Goal: Information Seeking & Learning: Understand process/instructions

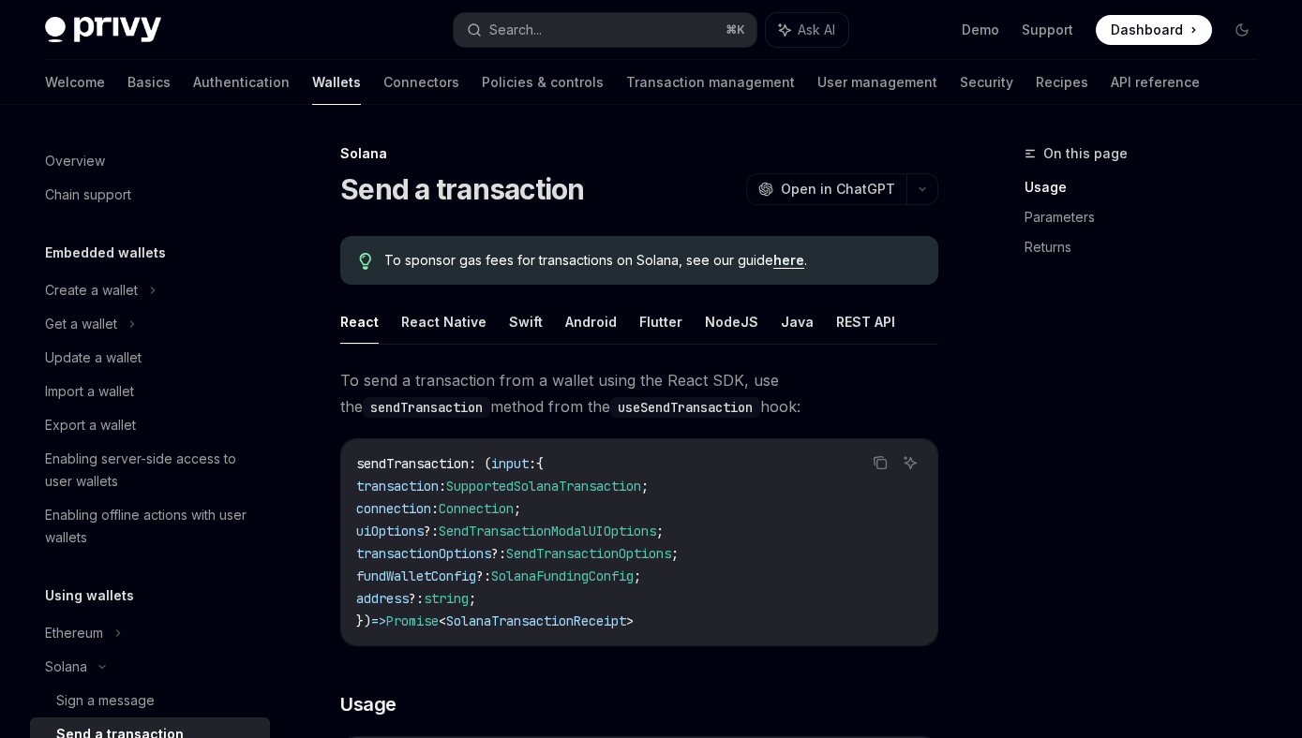
scroll to position [313, 0]
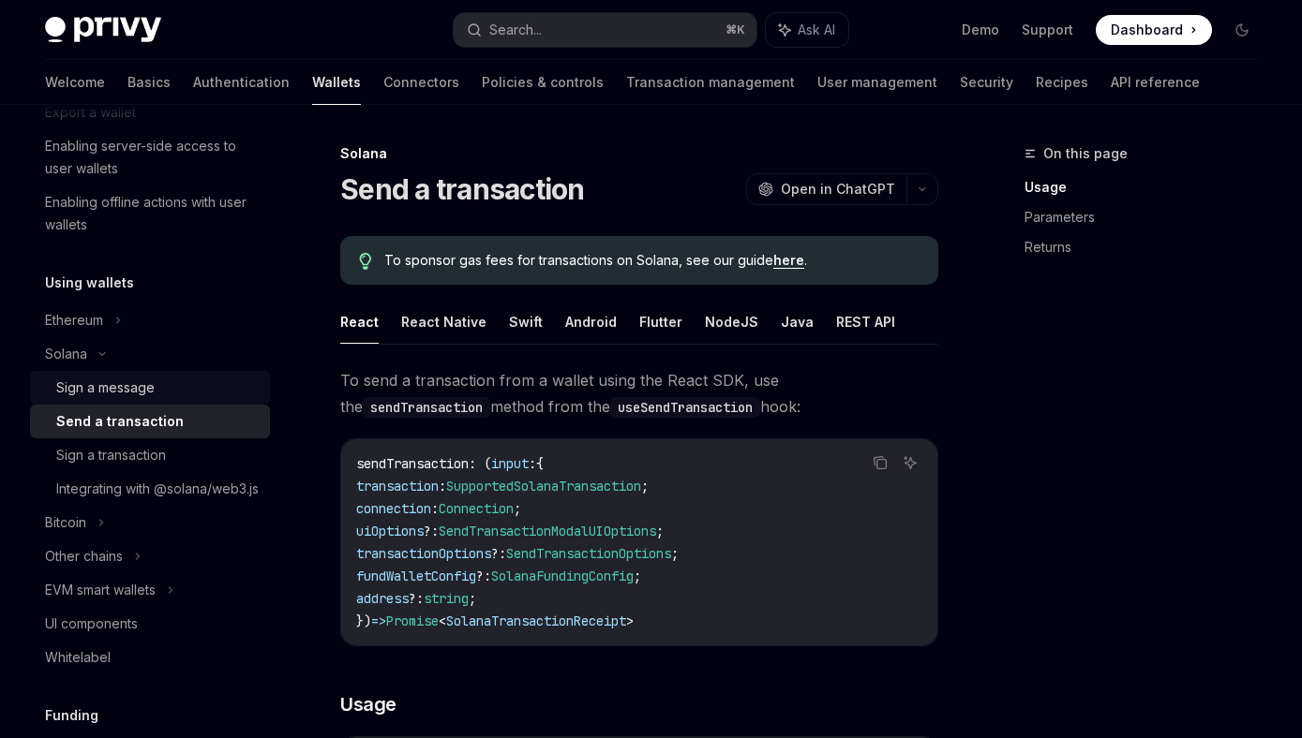
click at [154, 389] on div "Sign a message" at bounding box center [105, 388] width 98 height 22
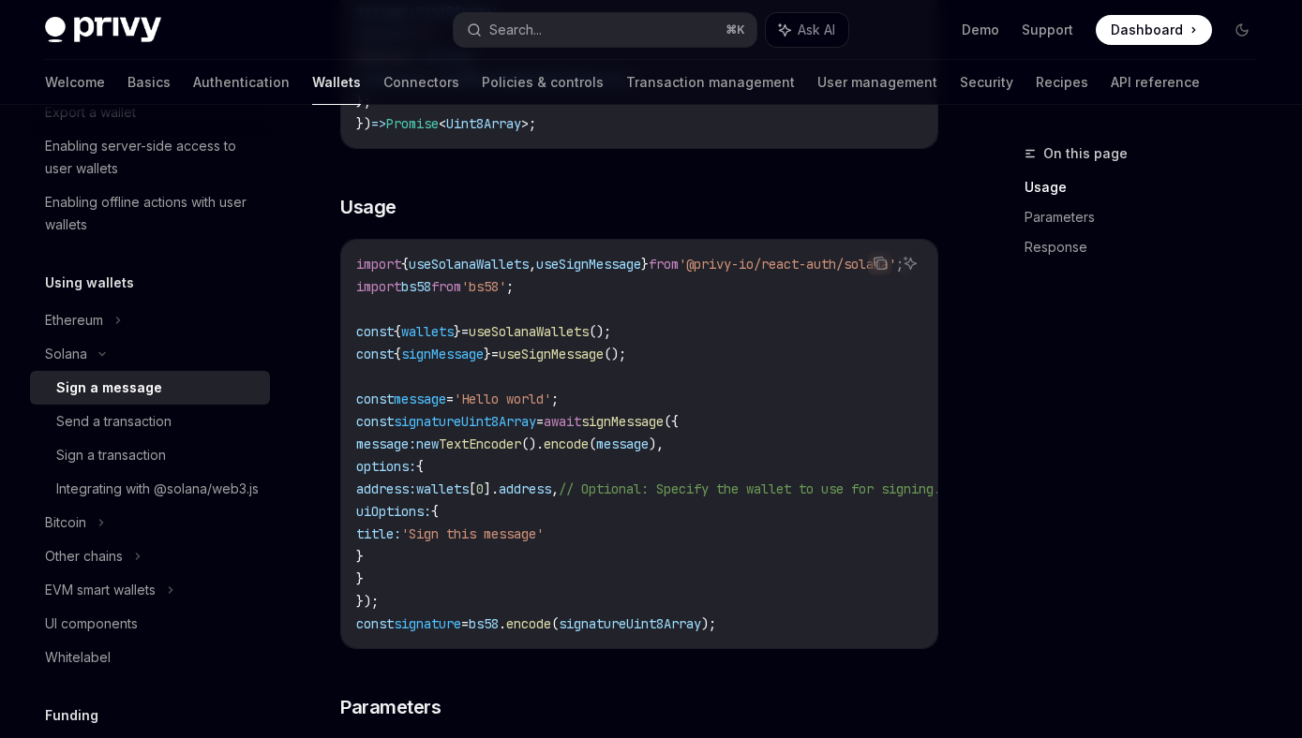
scroll to position [484, 0]
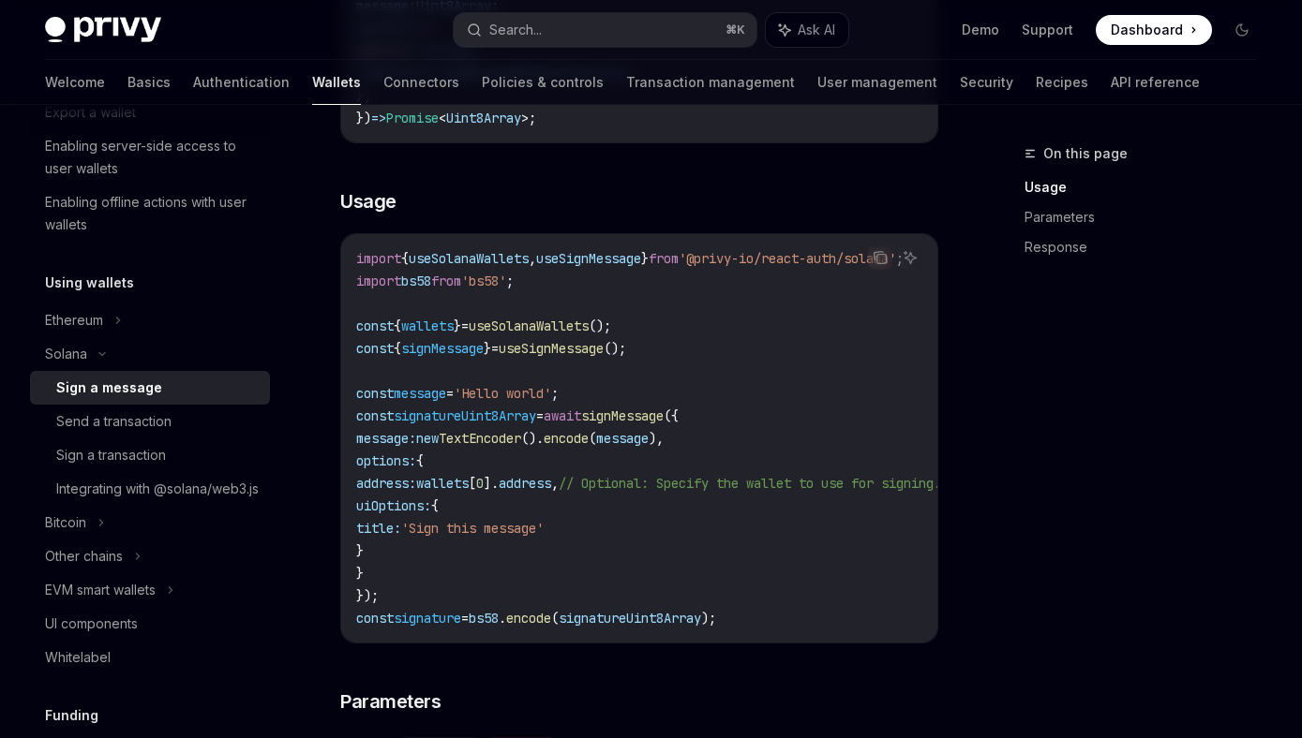
click at [504, 422] on span "signatureUint8Array" at bounding box center [465, 416] width 142 height 17
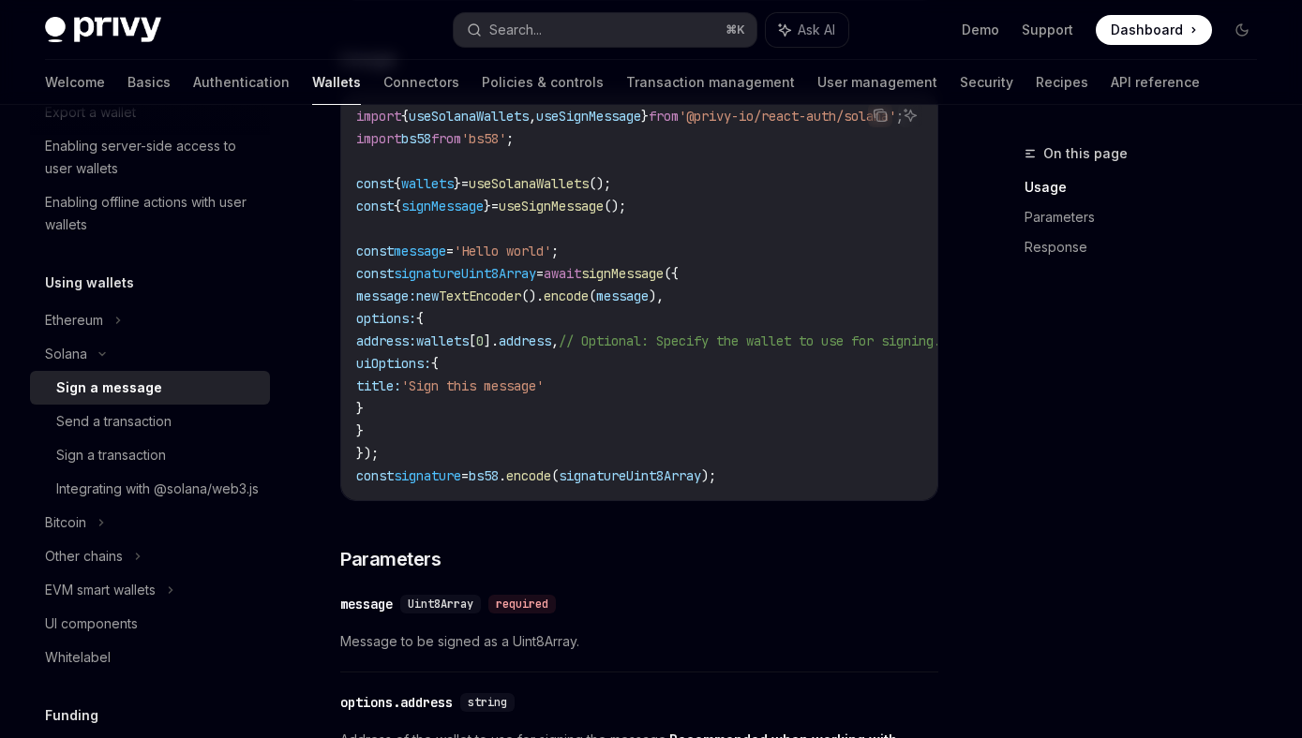
scroll to position [633, 0]
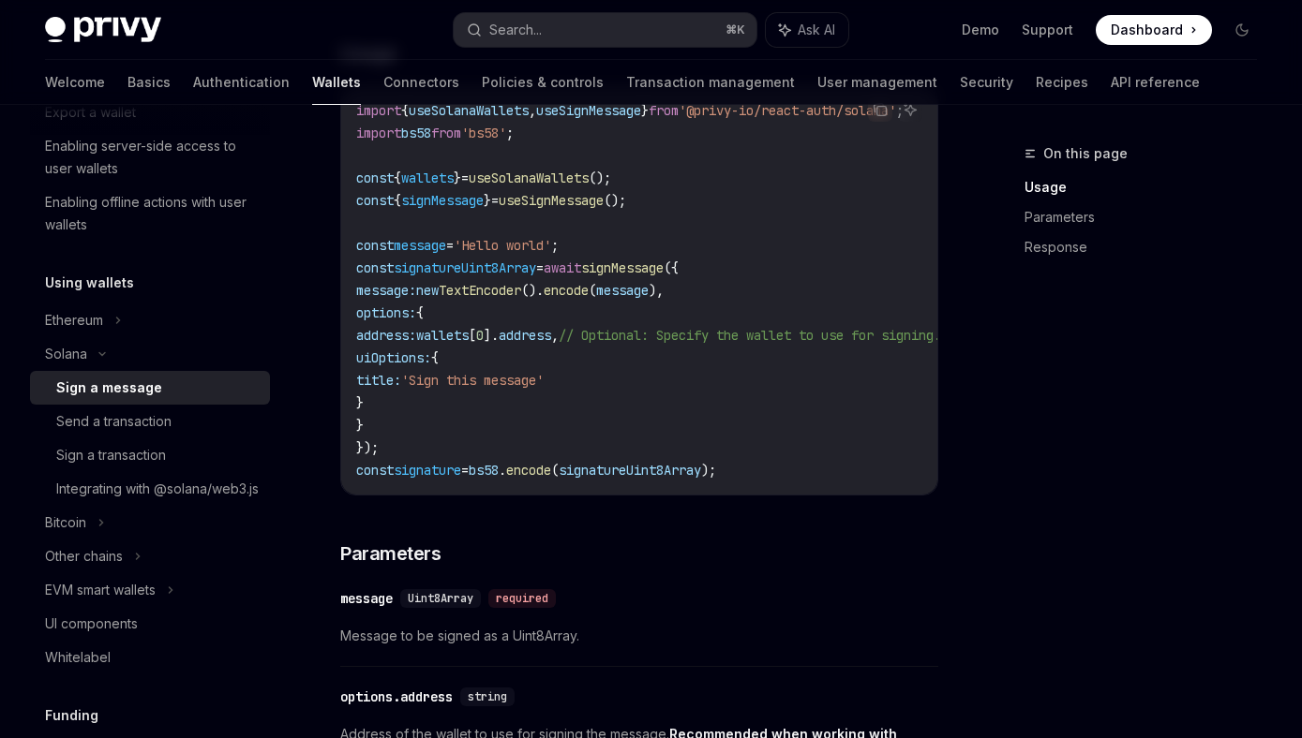
drag, startPoint x: 388, startPoint y: 357, endPoint x: 423, endPoint y: 409, distance: 62.9
click at [423, 409] on code "import { useSolanaWallets , useSignMessage } from '@privy-io/react-auth/solana'…" at bounding box center [851, 290] width 990 height 382
copy code "uiOptions: { title: 'Sign this message' }"
click at [916, 379] on code "import { useSolanaWallets , useSignMessage } from '@privy-io/react-auth/solana'…" at bounding box center [851, 290] width 990 height 382
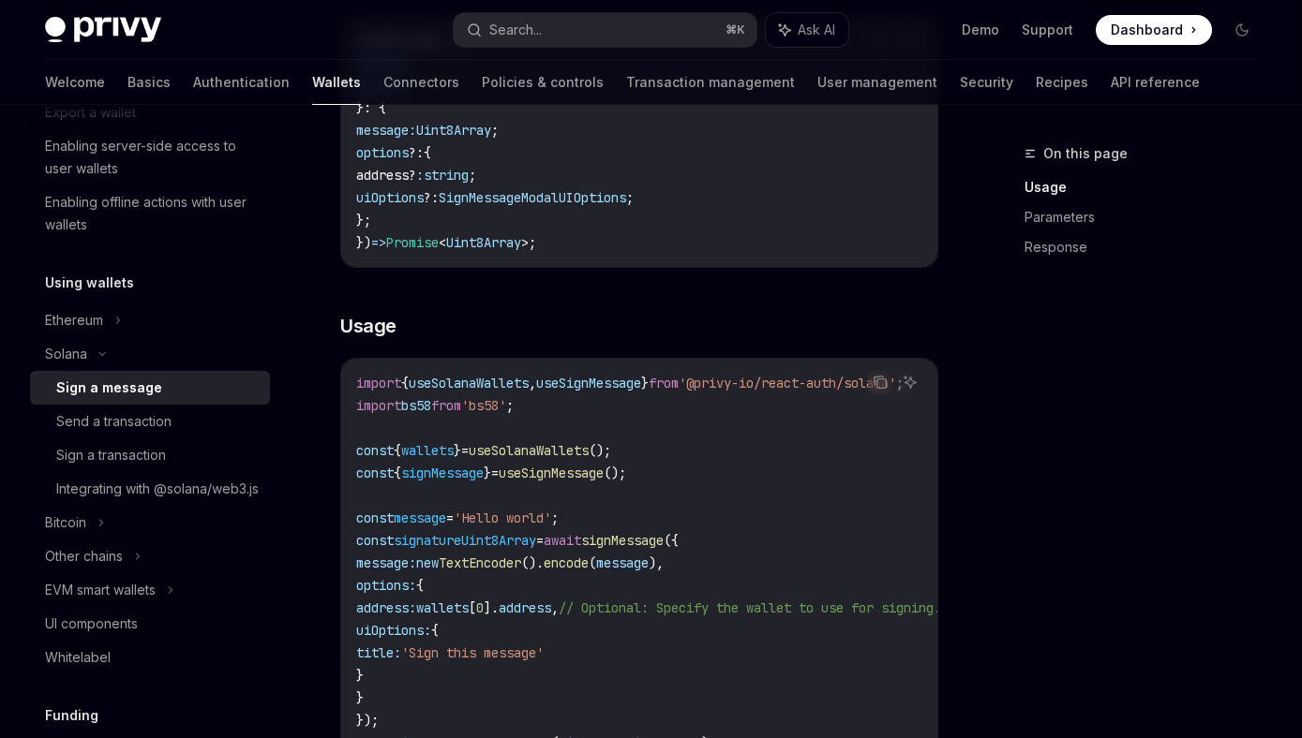
scroll to position [350, 0]
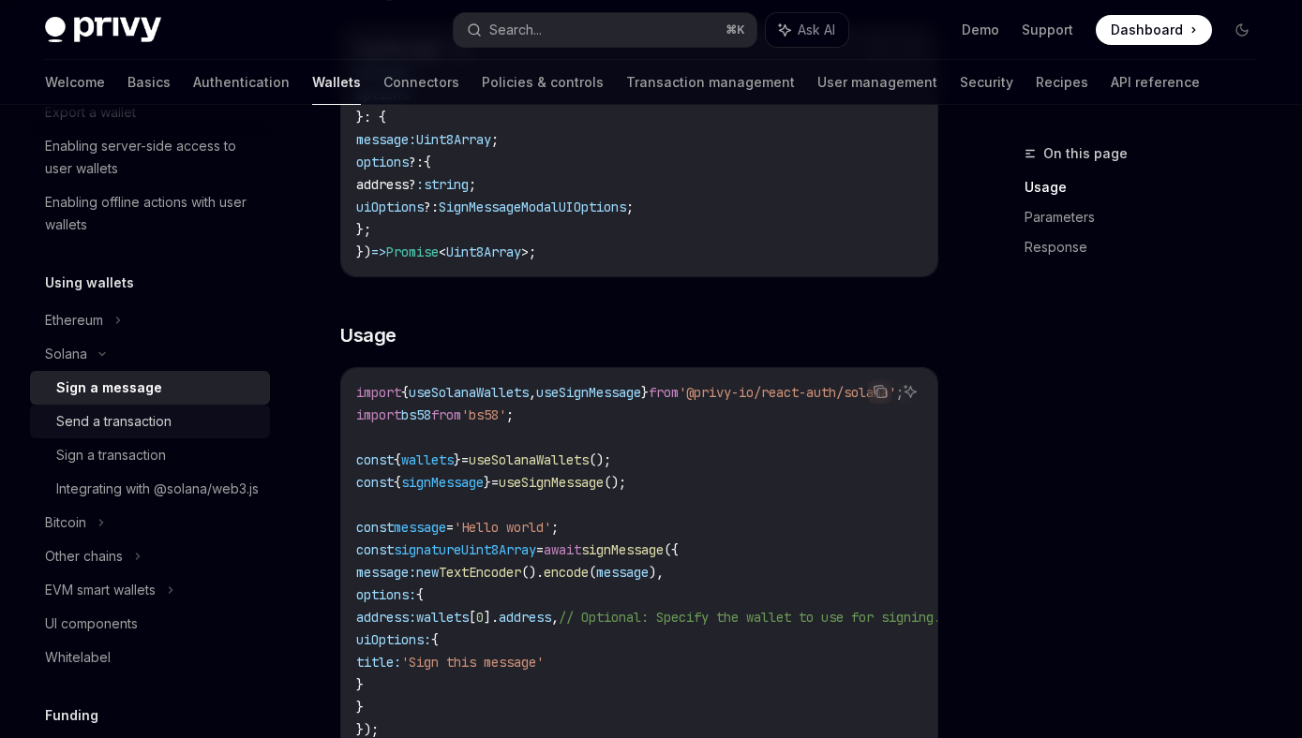
click at [146, 424] on div "Send a transaction" at bounding box center [113, 421] width 115 height 22
click at [145, 460] on div "Sign a transaction" at bounding box center [111, 455] width 110 height 22
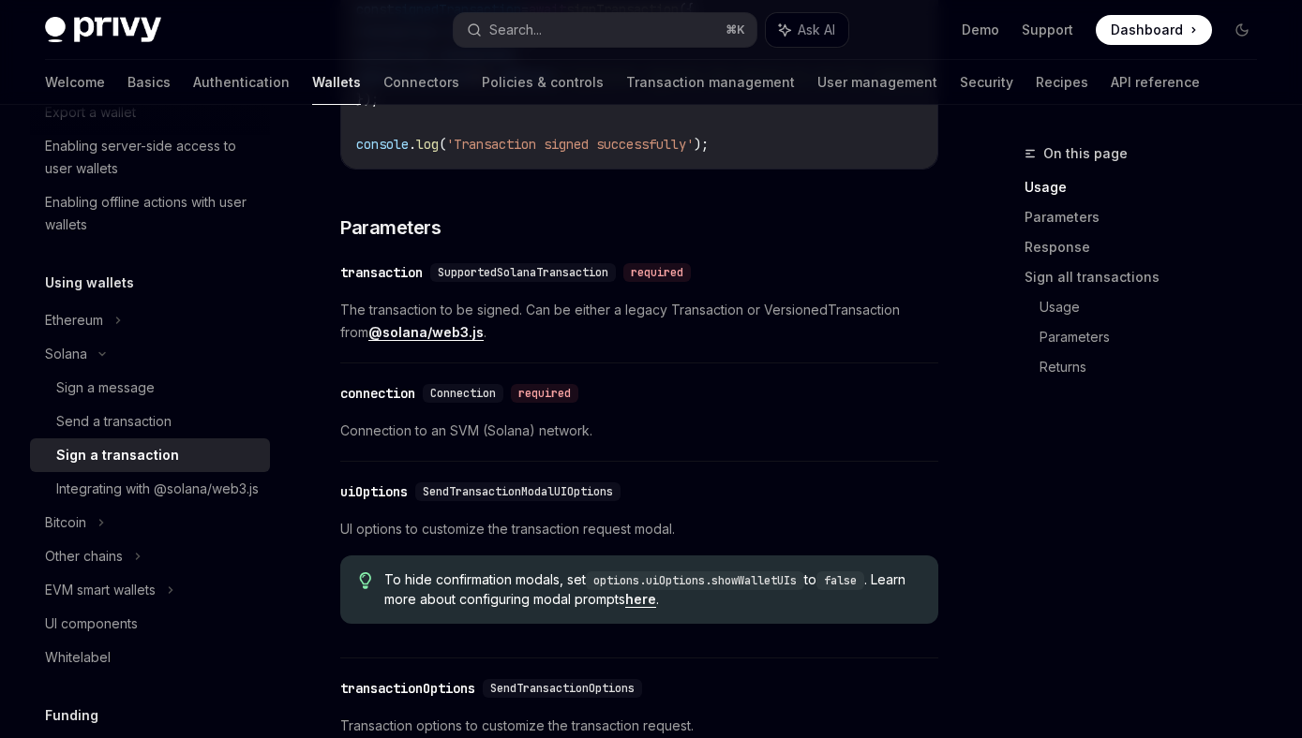
scroll to position [1070, 0]
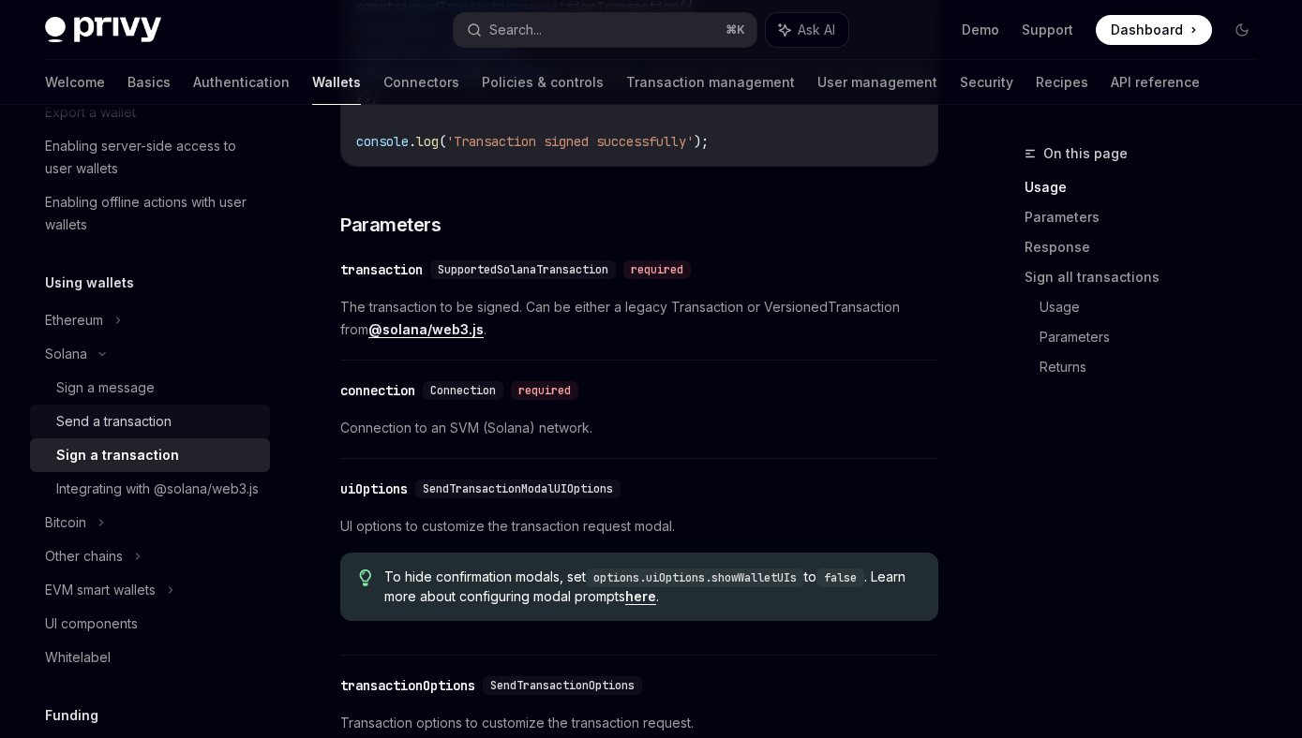
click at [159, 418] on div "Send a transaction" at bounding box center [113, 421] width 115 height 22
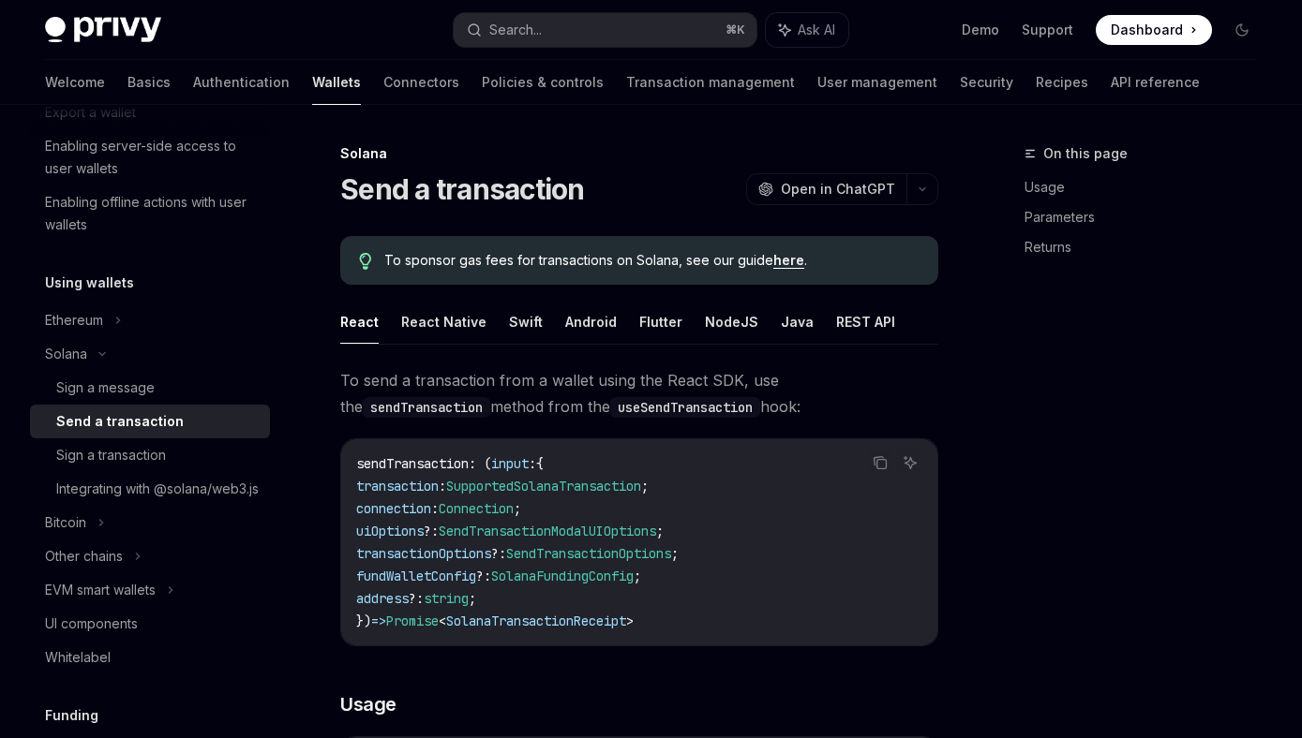
type textarea "*"
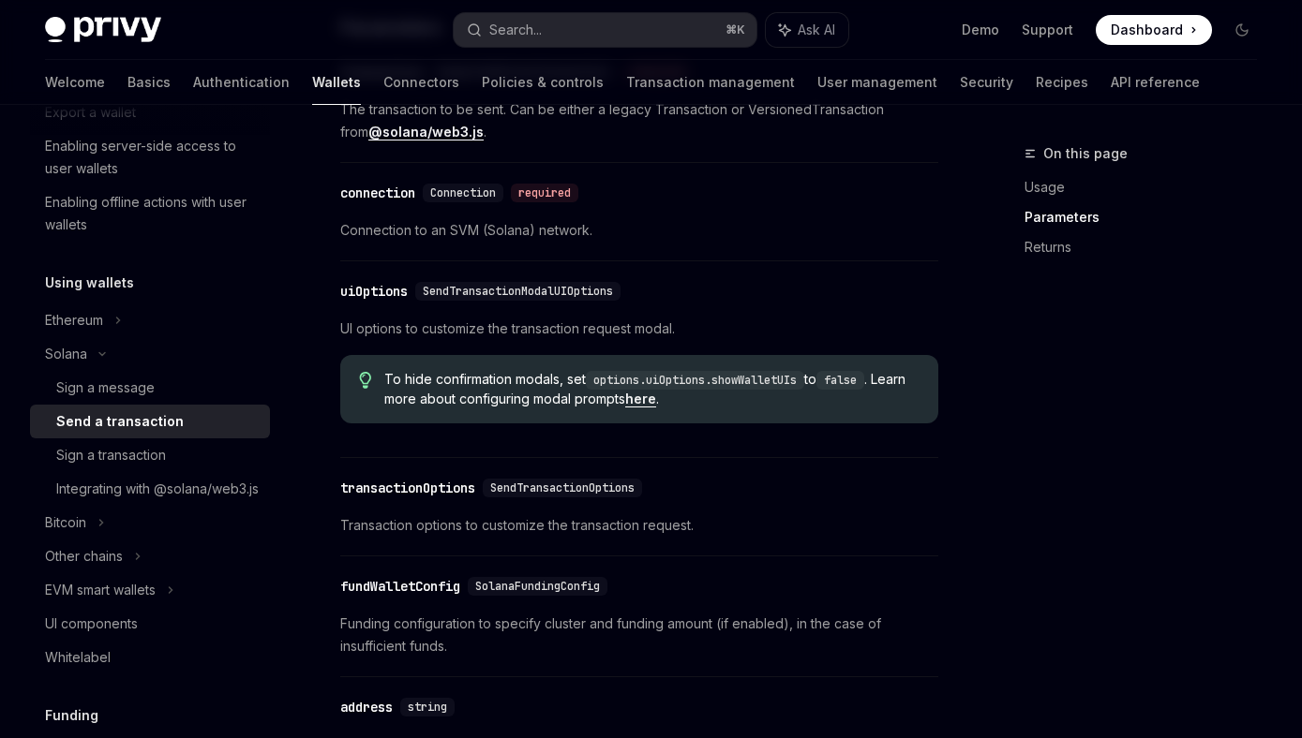
scroll to position [1632, 0]
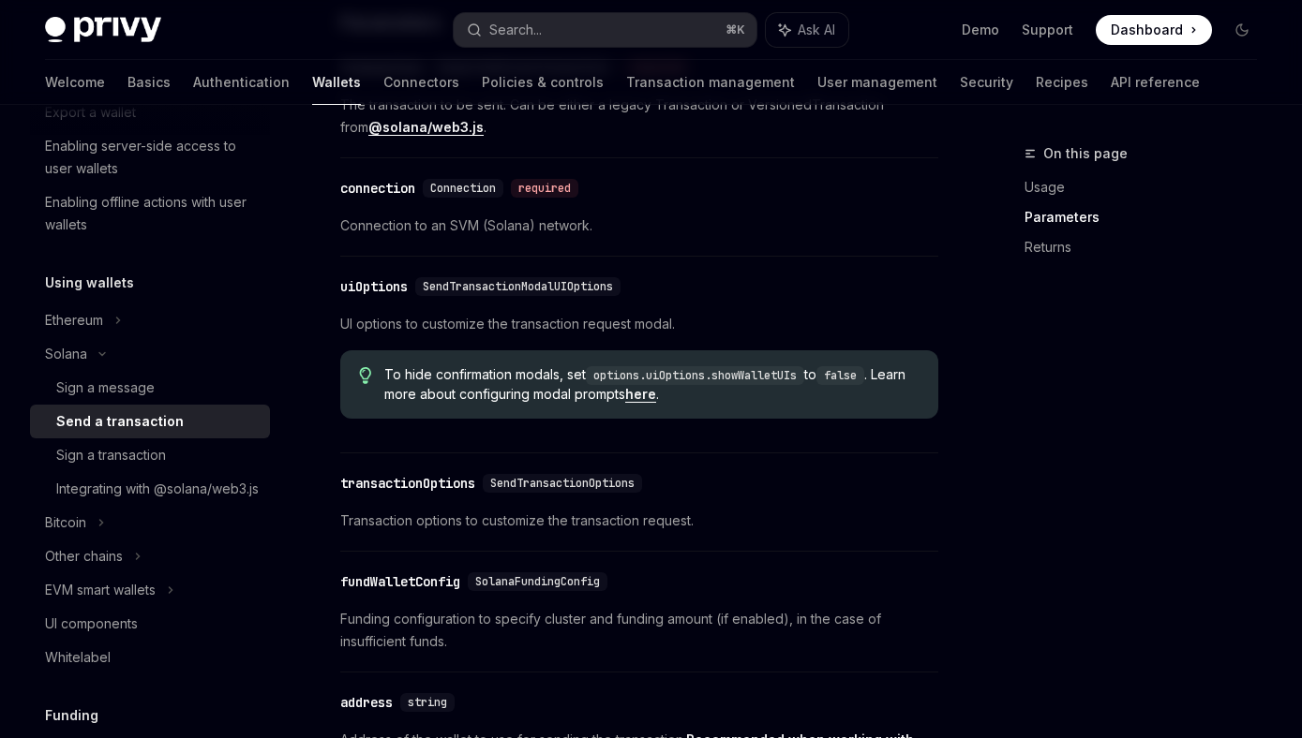
click at [479, 385] on span "To hide confirmation modals, set options.uiOptions.showWalletUIs to false . Lea…" at bounding box center [651, 384] width 535 height 38
click at [715, 381] on code "options.uiOptions.showWalletUIs" at bounding box center [695, 375] width 218 height 19
click at [772, 380] on code "options.uiOptions.showWalletUIs" at bounding box center [695, 375] width 218 height 19
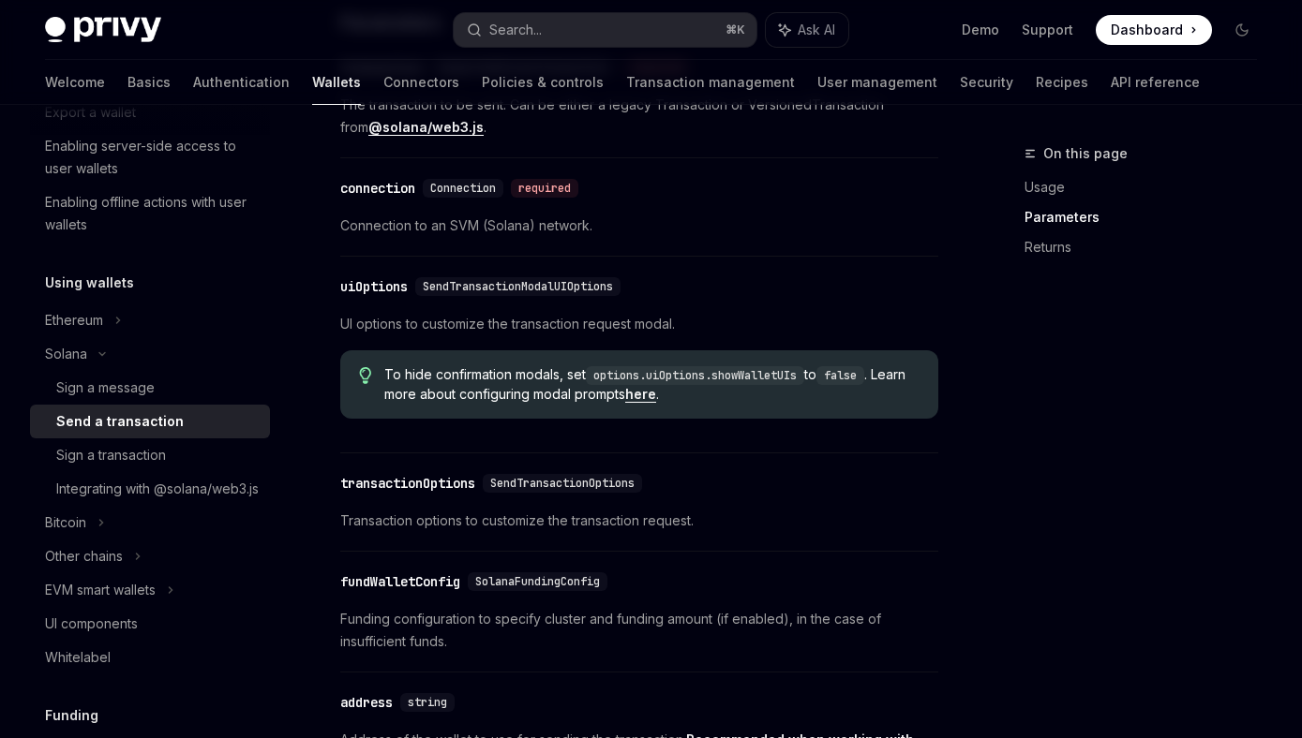
click at [864, 384] on code "false" at bounding box center [840, 375] width 48 height 19
click at [475, 386] on span "To hide confirmation modals, set options.uiOptions.showWalletUIs to false . Lea…" at bounding box center [651, 384] width 535 height 38
click at [559, 386] on span "To hide confirmation modals, set options.uiOptions.showWalletUIs to false . Lea…" at bounding box center [651, 384] width 535 height 38
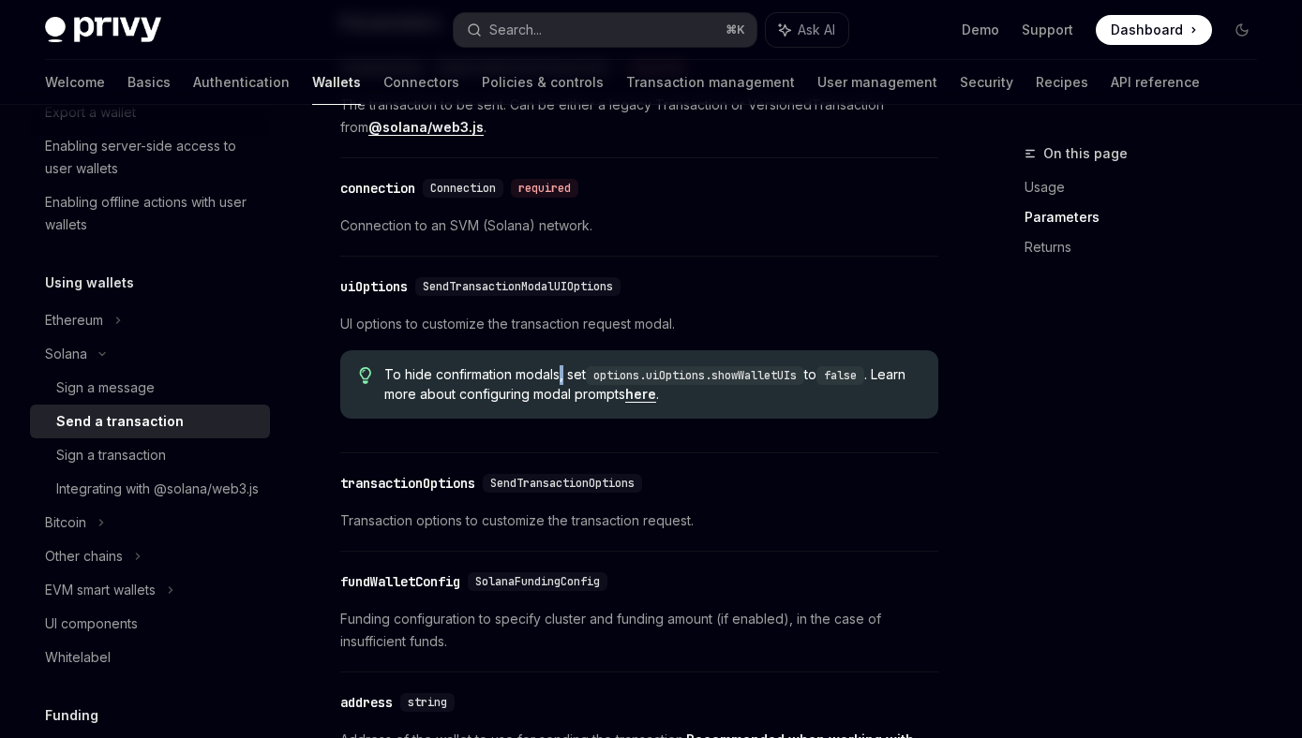
click at [656, 403] on link "here" at bounding box center [640, 394] width 31 height 17
click at [869, 532] on span "Transaction options to customize the transaction request." at bounding box center [639, 521] width 598 height 22
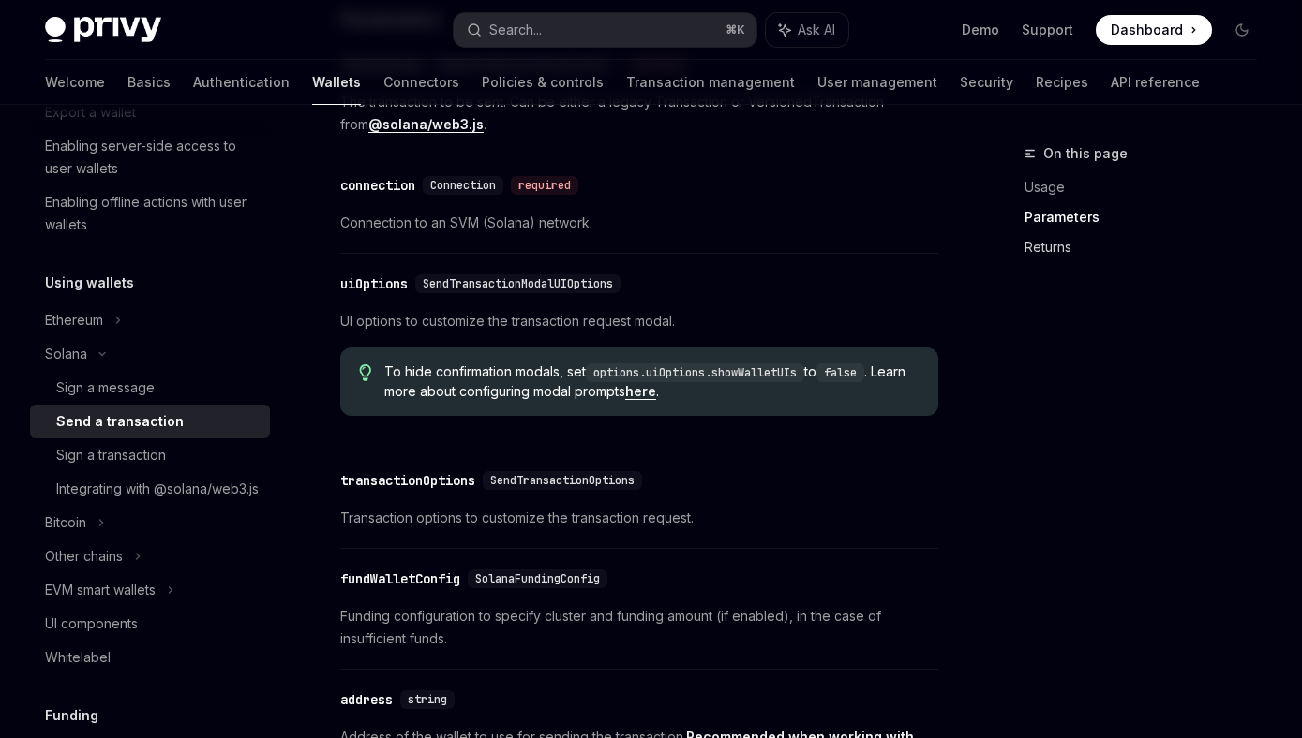
scroll to position [1629, 0]
